Goal: Navigation & Orientation: Find specific page/section

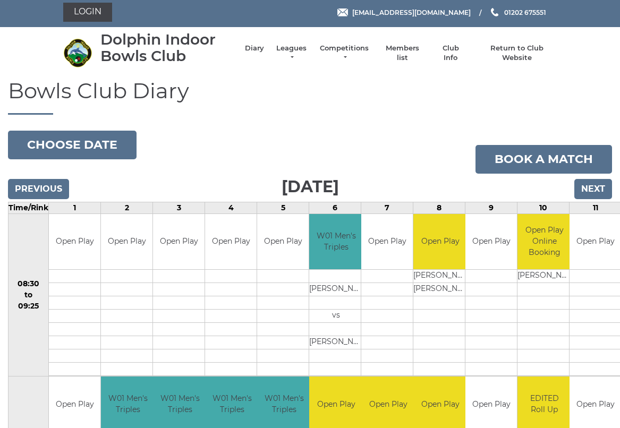
scroll to position [3, 0]
click at [293, 45] on li "Leagues Club leagues - Winter 2025/2026 Club leagues - Summer 2025 Club leagues…" at bounding box center [286, 53] width 44 height 30
click at [287, 57] on link "Leagues" at bounding box center [291, 53] width 33 height 19
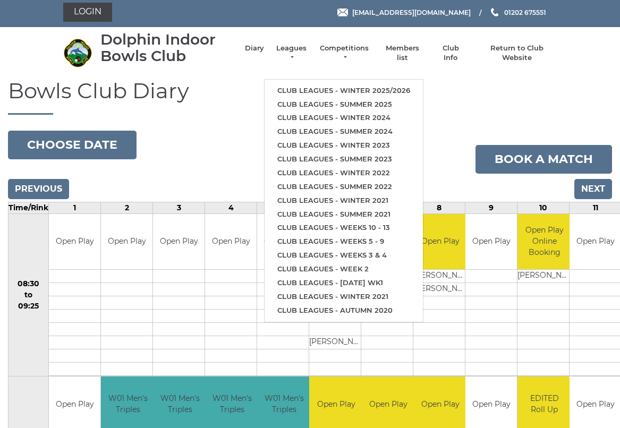
click at [402, 84] on link "Club leagues - Winter 2025/2026" at bounding box center [344, 91] width 158 height 14
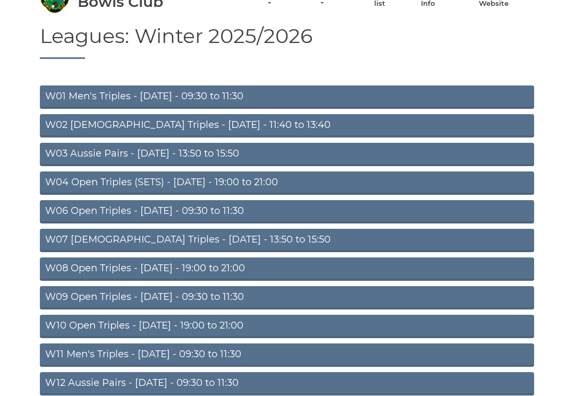
scroll to position [89, 0]
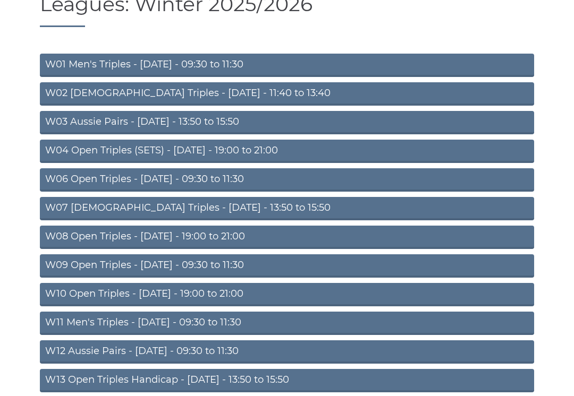
click at [231, 118] on link "W03 Aussie Pairs - Monday - 13:50 to 15:50" at bounding box center [287, 122] width 494 height 23
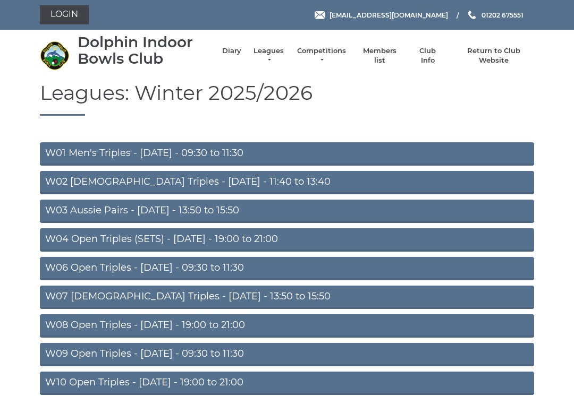
scroll to position [102, 0]
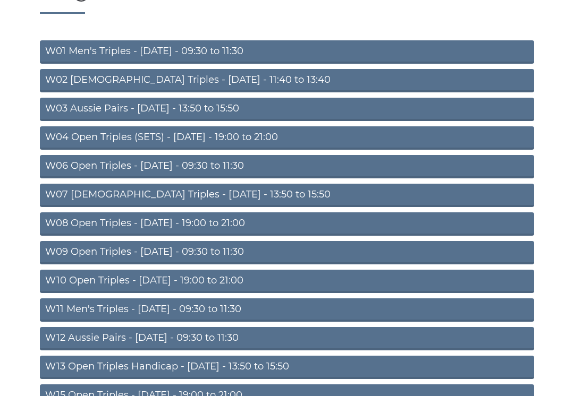
click at [281, 139] on link "W04 Open Triples (SETS) - Monday - 19:00 to 21:00" at bounding box center [287, 137] width 494 height 23
